Goal: Transaction & Acquisition: Purchase product/service

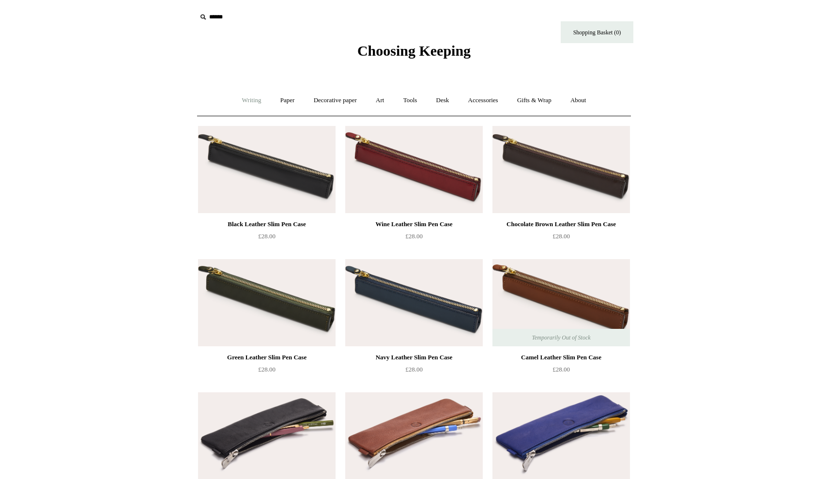
click at [241, 99] on link "Writing +" at bounding box center [251, 101] width 37 height 26
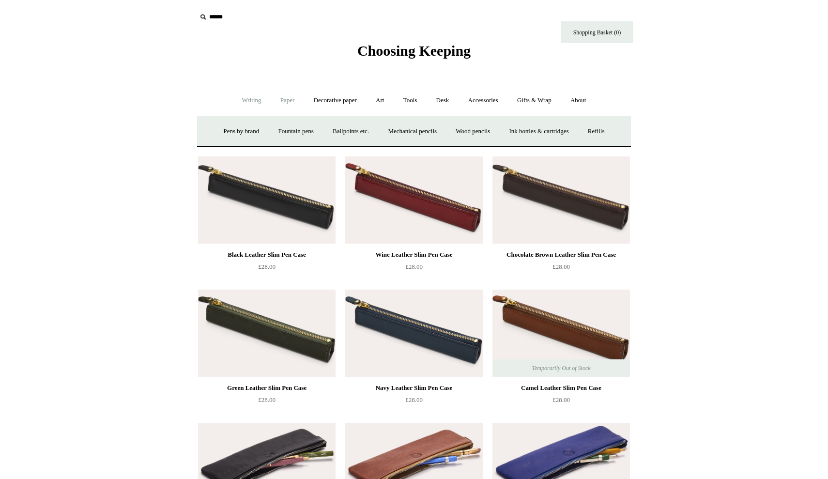
click at [272, 99] on link "Paper +" at bounding box center [288, 101] width 32 height 26
click at [334, 126] on link "📆 Dated Diaries 📆" at bounding box center [338, 132] width 71 height 26
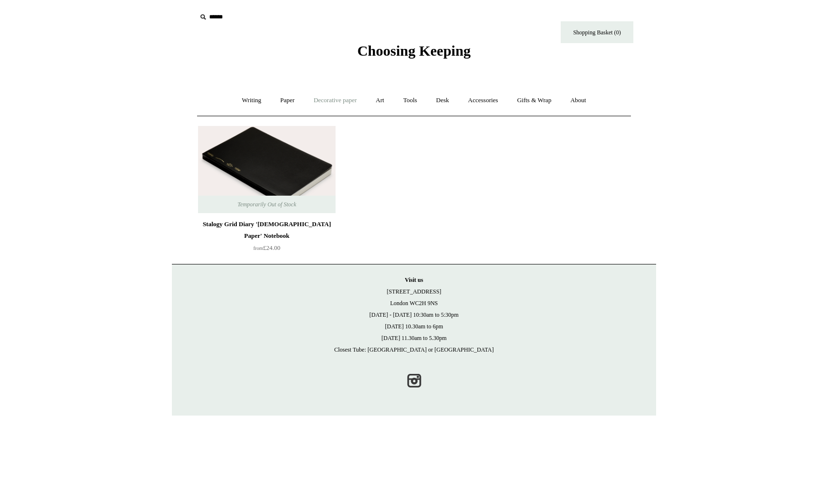
click at [322, 94] on link "Decorative paper +" at bounding box center [335, 101] width 61 height 26
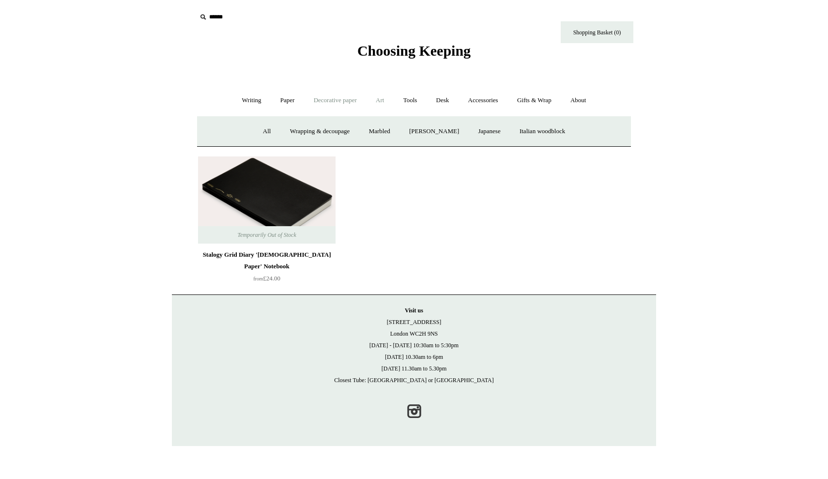
click at [377, 97] on link "Art +" at bounding box center [380, 101] width 26 height 26
click at [535, 137] on link "Wax & seals" at bounding box center [515, 132] width 49 height 26
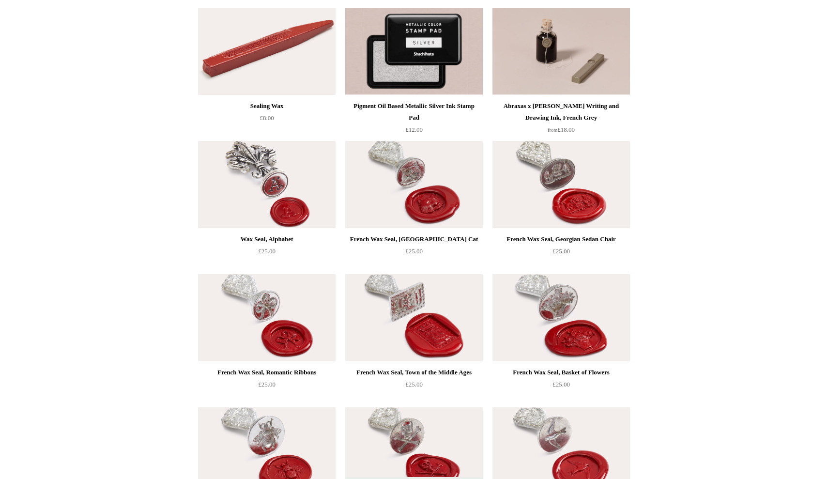
scroll to position [81, 0]
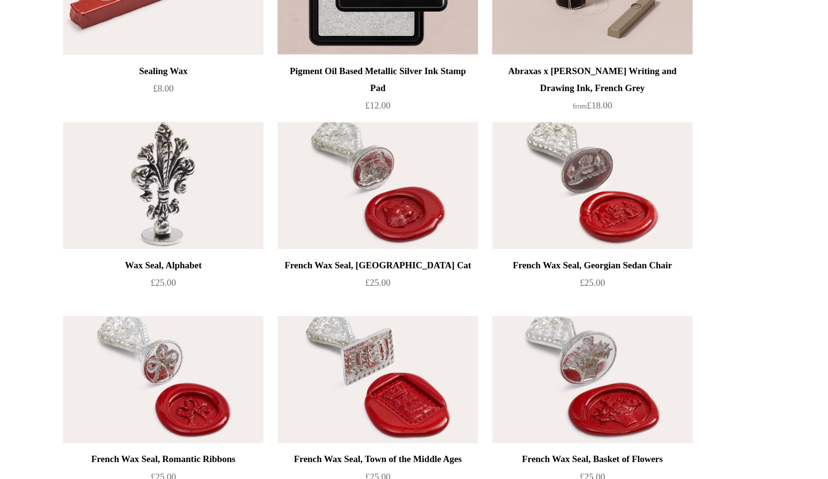
click at [198, 178] on img at bounding box center [267, 221] width 138 height 87
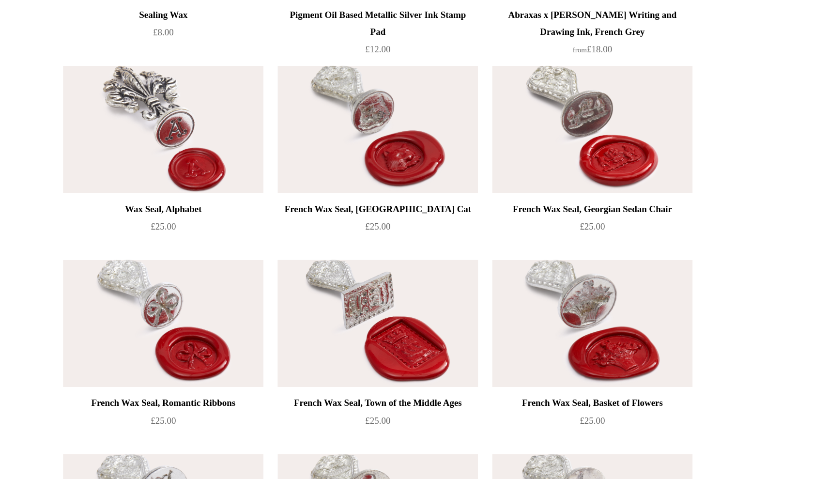
scroll to position [68, 0]
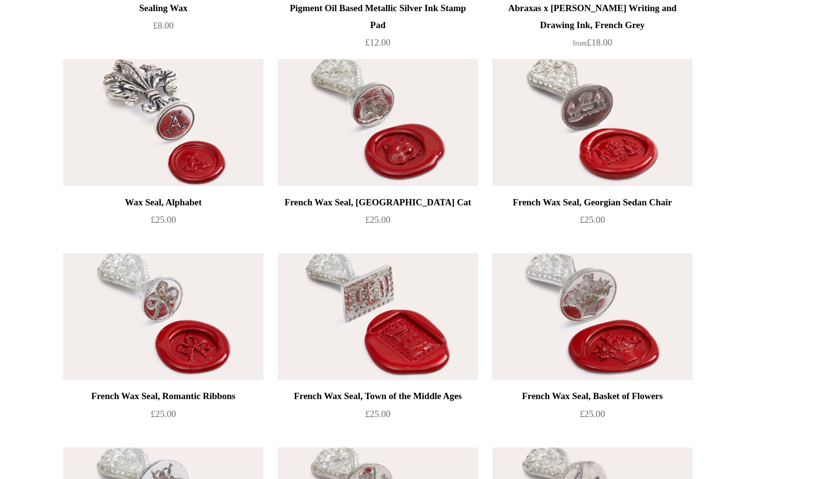
click at [493, 324] on img at bounding box center [562, 367] width 138 height 87
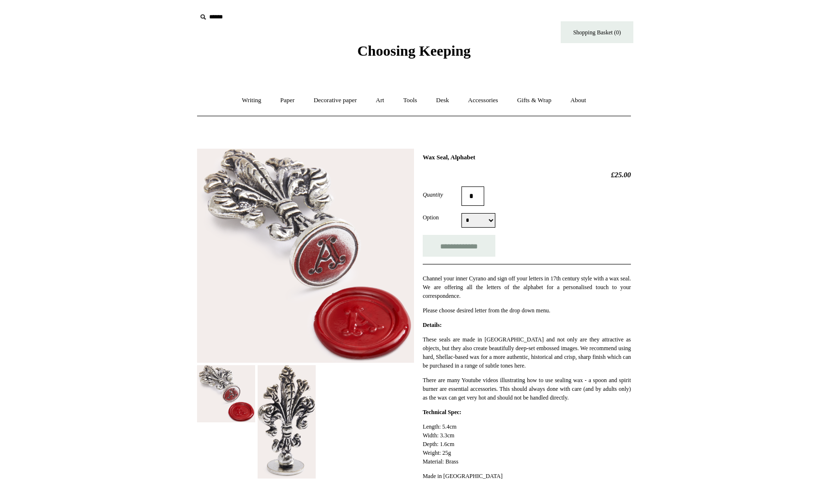
select select "*"
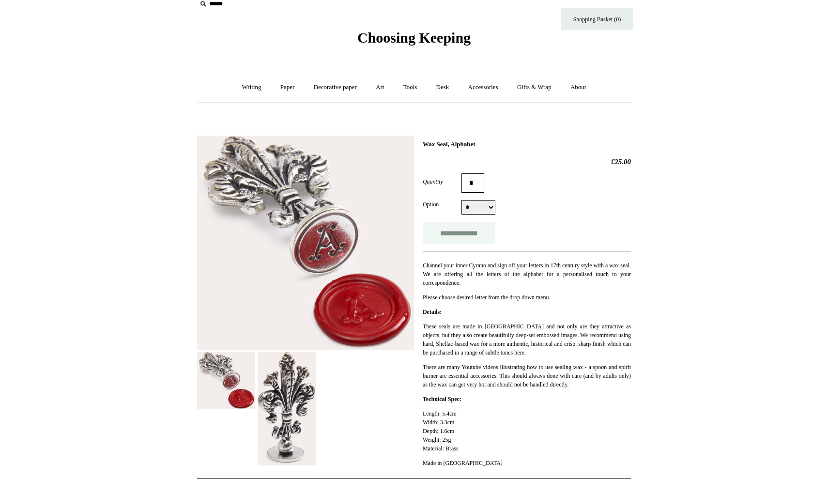
scroll to position [13, 0]
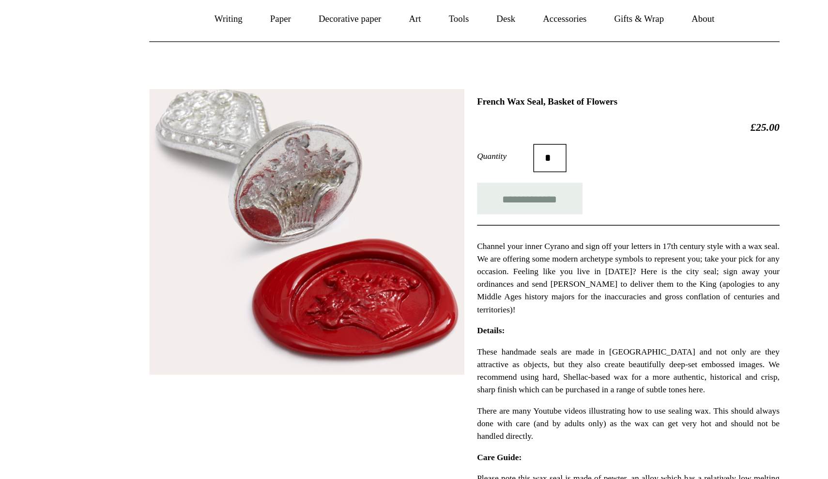
scroll to position [55, 0]
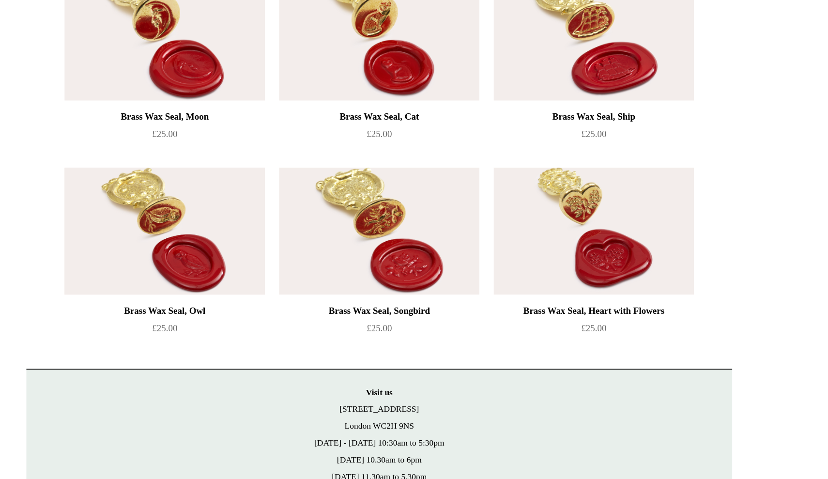
scroll to position [674, 0]
